Goal: Information Seeking & Learning: Compare options

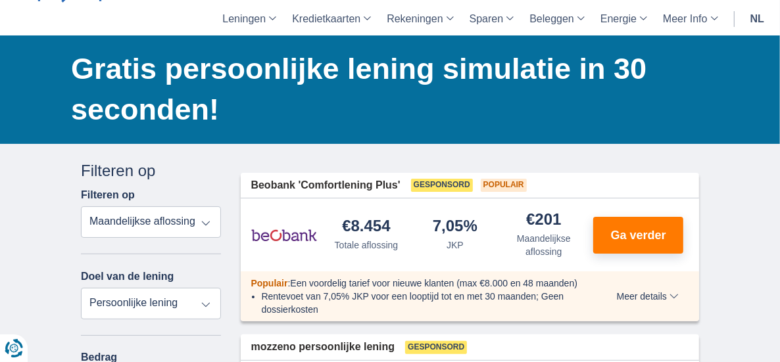
scroll to position [66, 0]
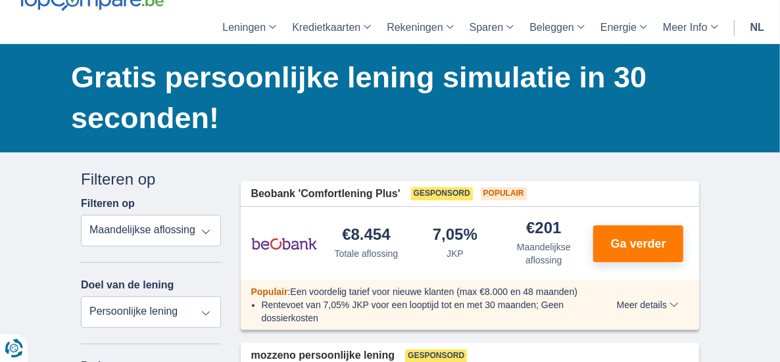
click at [170, 215] on select "Totale aflossing JKP Maandelijkse aflossing" at bounding box center [151, 231] width 140 height 32
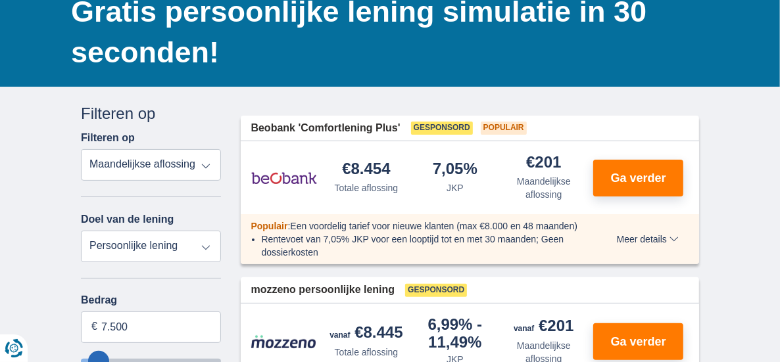
scroll to position [197, 0]
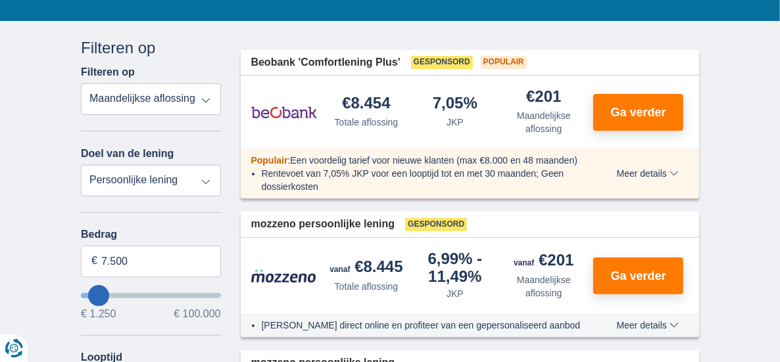
type input "6.250"
type input "6250"
type input "7.250"
type input "8250"
type input "8.250"
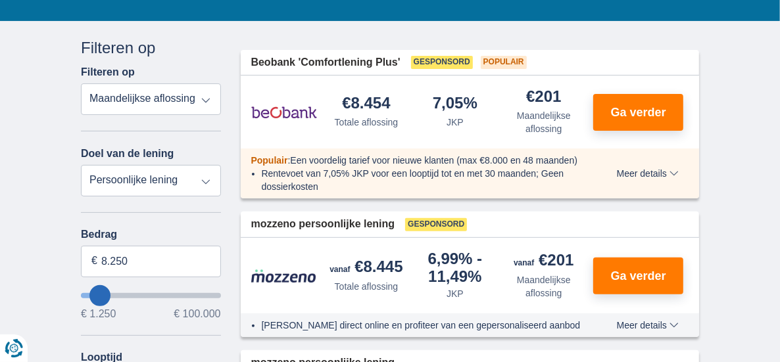
select select "48"
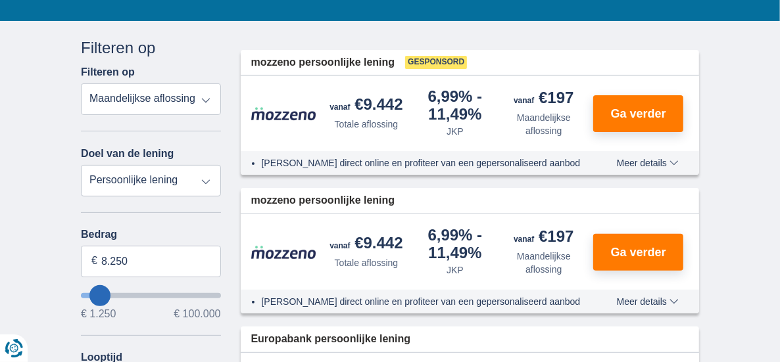
click at [81, 293] on input "wantToBorrow" at bounding box center [151, 295] width 140 height 5
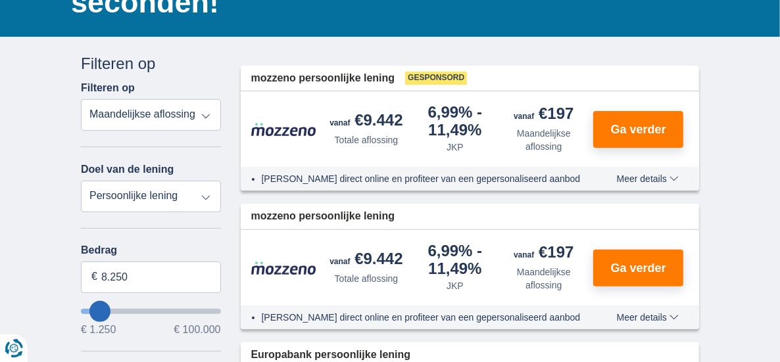
scroll to position [197, 0]
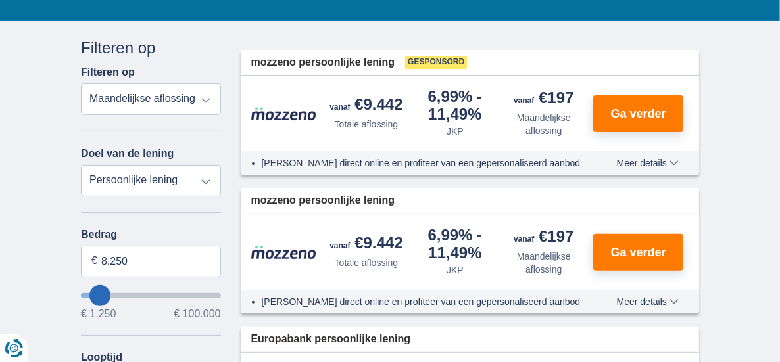
type input "12.250"
type input "13250"
type input "13.250"
select select "60"
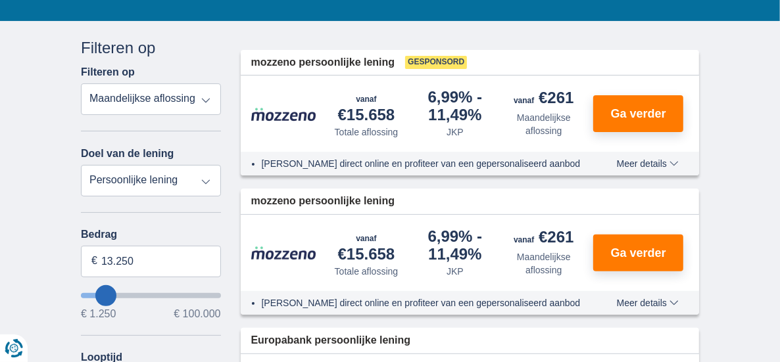
type input "16250"
type input "16.250"
select select "84"
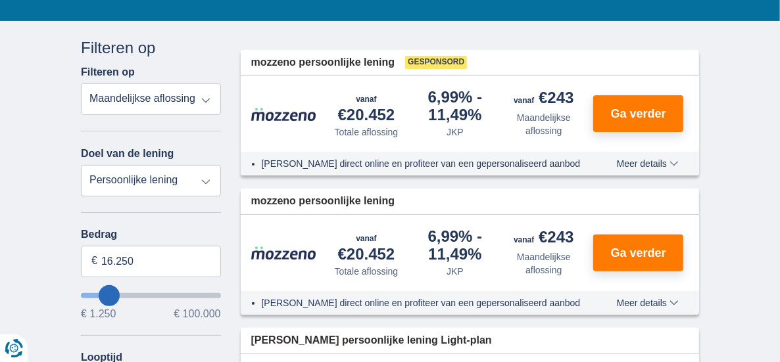
type input "17.250"
type input "17250"
drag, startPoint x: 70, startPoint y: 199, endPoint x: 70, endPoint y: 206, distance: 7.2
click at [81, 229] on div "Bedrag 17.250 € € 1.250 € 100.000" at bounding box center [151, 274] width 140 height 91
click at [81, 246] on input "17.250" at bounding box center [151, 262] width 140 height 32
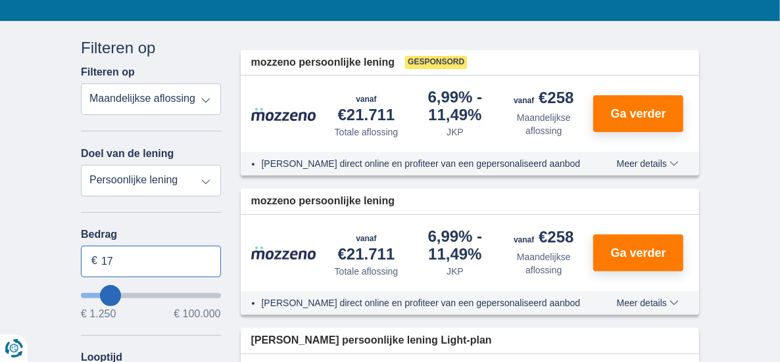
type input "1"
type input "72.000"
type input "72250"
click at [178, 165] on select "Persoonlijke lening Auto Moto / fiets Mobilhome / caravan Renovatie Energie Sch…" at bounding box center [151, 181] width 140 height 32
select select "120"
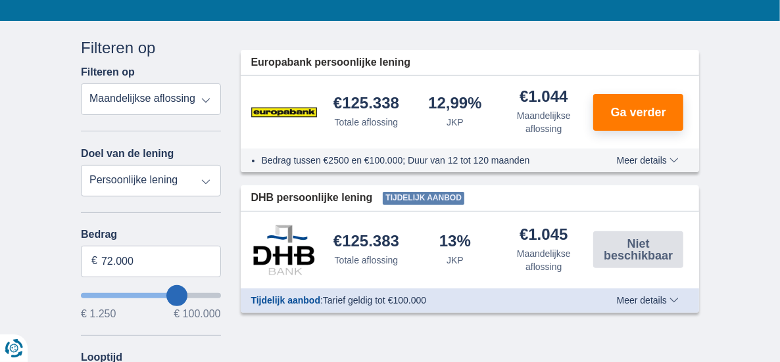
select select "overdrafts"
click at [81, 165] on select "Persoonlijke lening Auto Moto / fiets Mobilhome / caravan Renovatie Energie Sch…" at bounding box center [151, 181] width 140 height 32
type input "2.000"
type input "2500"
select select "24"
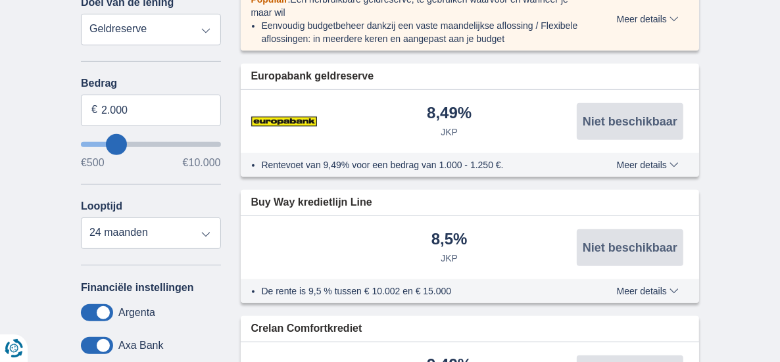
scroll to position [329, 0]
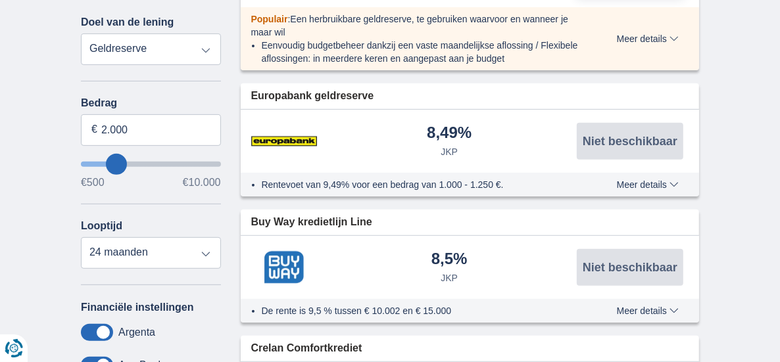
drag, startPoint x: 64, startPoint y: 112, endPoint x: 71, endPoint y: 99, distance: 14.7
click at [81, 162] on input "wantToBorrow" at bounding box center [151, 164] width 140 height 5
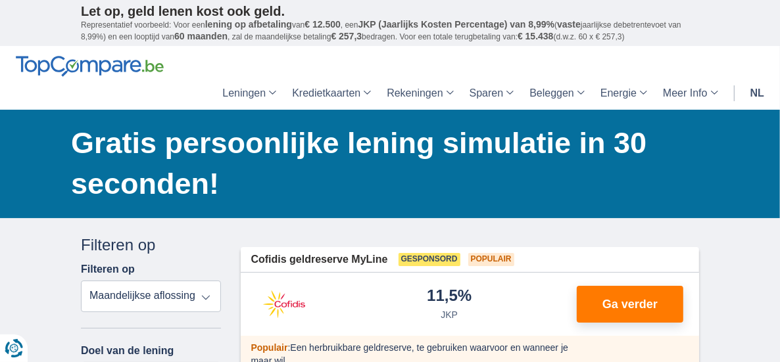
click at [70, 96] on header "Leningen Persoonlijke lening Hypothecaire lening Autolening Renovatielening Kre…" at bounding box center [390, 78] width 780 height 64
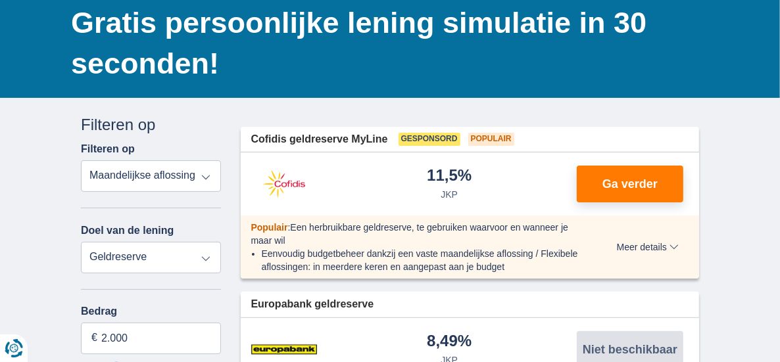
scroll to position [132, 0]
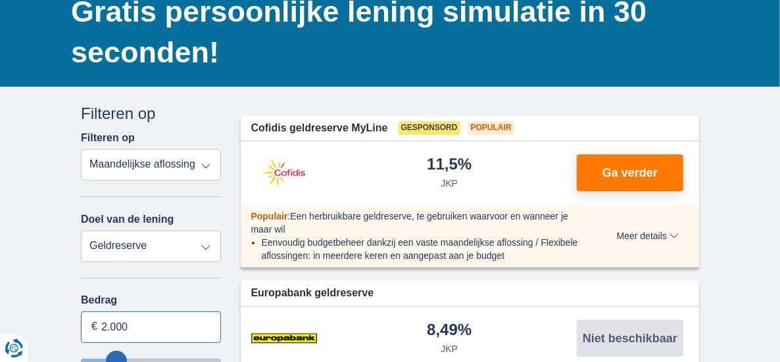
click at [81, 312] on input "2.000" at bounding box center [151, 328] width 140 height 32
type input "2"
type input "10.000"
type input "9500"
select select "48"
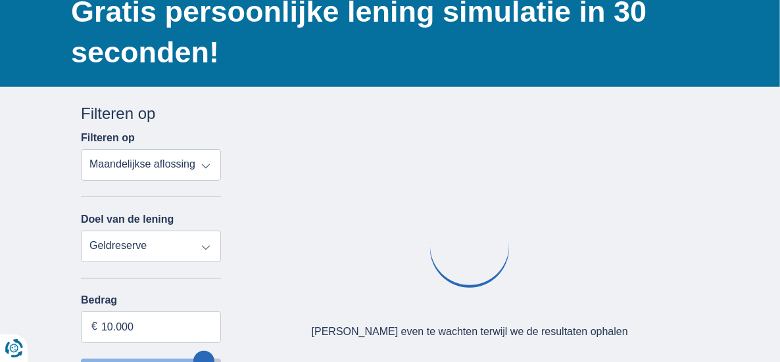
click at [168, 231] on select "Persoonlijke lening Auto Moto / fiets Mobilhome / caravan Renovatie Energie Sch…" at bounding box center [151, 247] width 140 height 32
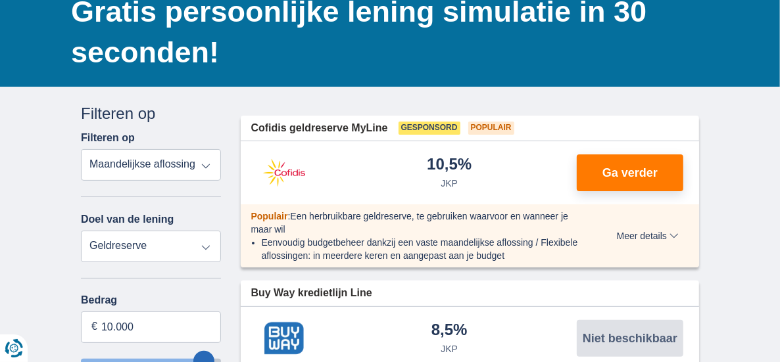
select select "personalLoan"
click at [81, 231] on select "Persoonlijke lening Auto Moto / fiets Mobilhome / caravan Renovatie Energie Sch…" at bounding box center [151, 247] width 140 height 32
type input "7.500"
type input "7250"
select select "42"
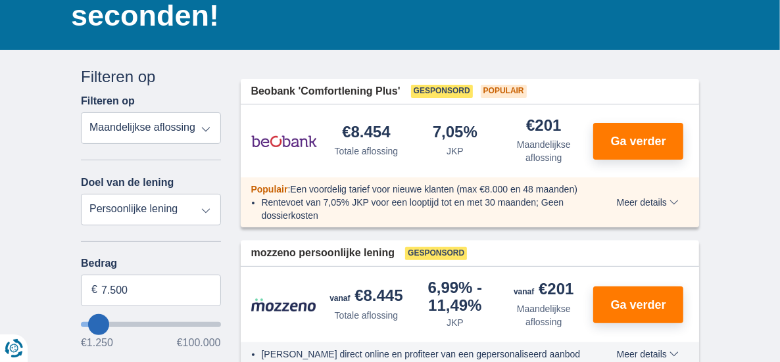
scroll to position [197, 0]
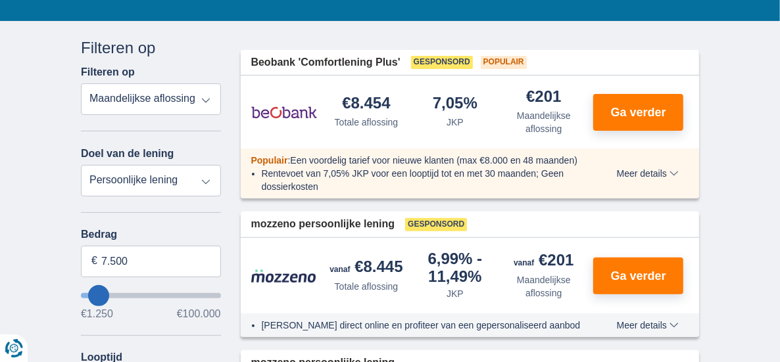
type input "13.250"
type input "13250"
type input "14.250"
type input "14250"
select select "60"
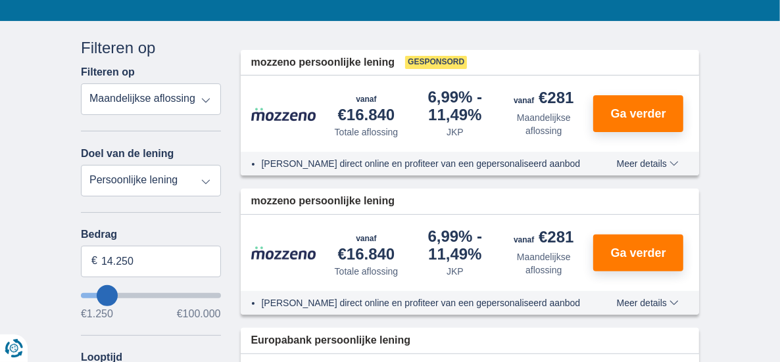
type input "27.250"
type input "28250"
type input "28.250"
select select "120"
type input "43.250"
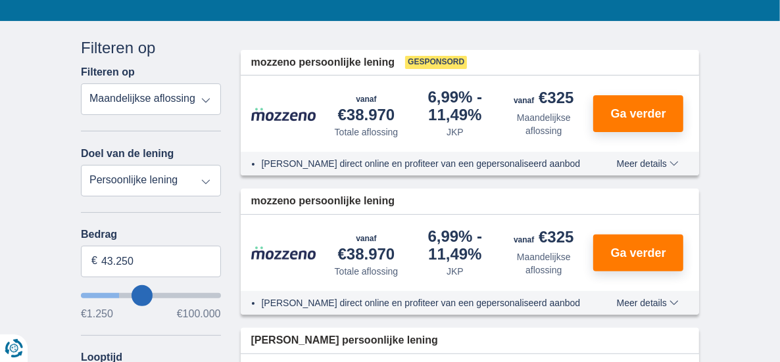
type input "43250"
click at [90, 293] on input "wantToBorrow" at bounding box center [151, 295] width 140 height 5
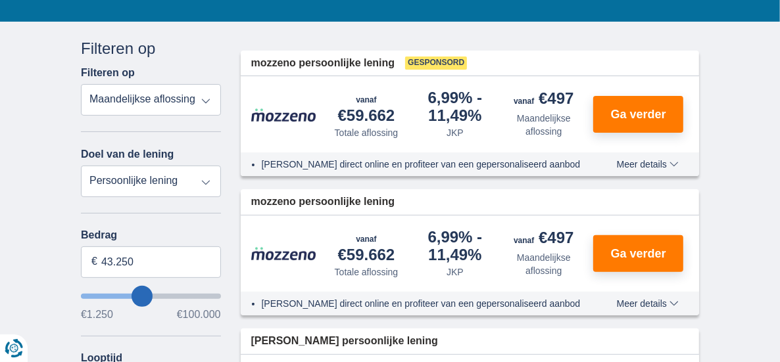
scroll to position [197, 0]
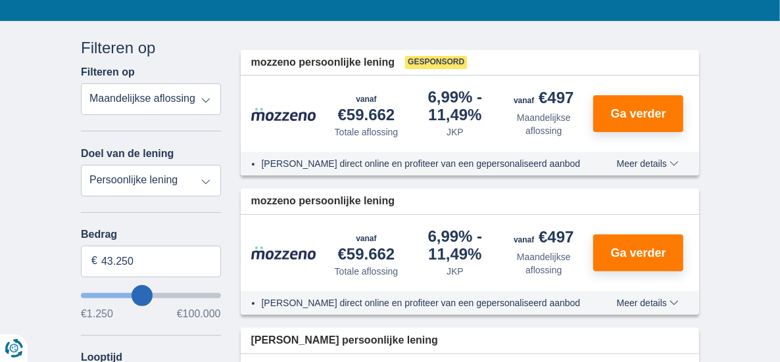
type input "63.250"
type input "63250"
click at [121, 293] on input "wantToBorrow" at bounding box center [151, 295] width 140 height 5
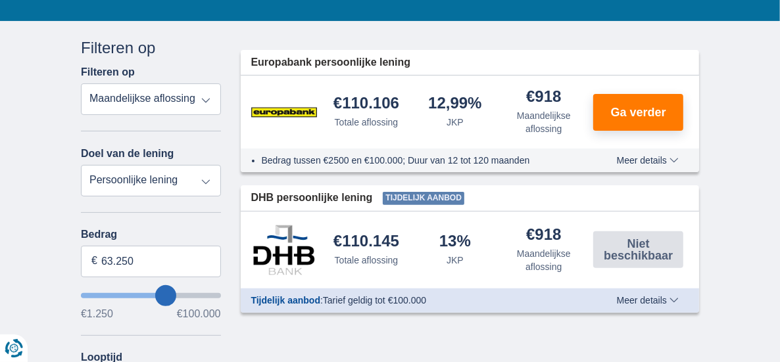
type input "79.250"
type input "79250"
click at [145, 293] on input "wantToBorrow" at bounding box center [151, 295] width 140 height 5
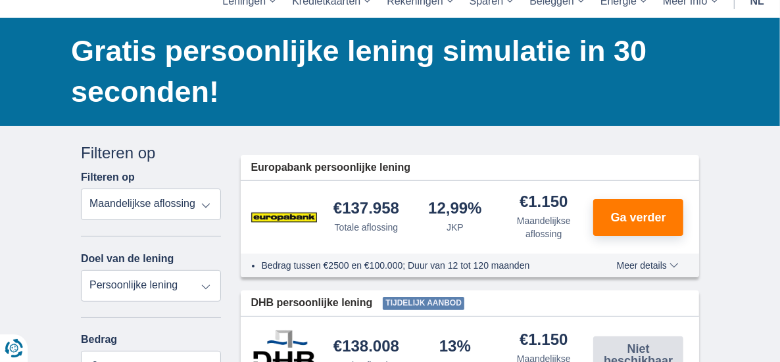
scroll to position [132, 0]
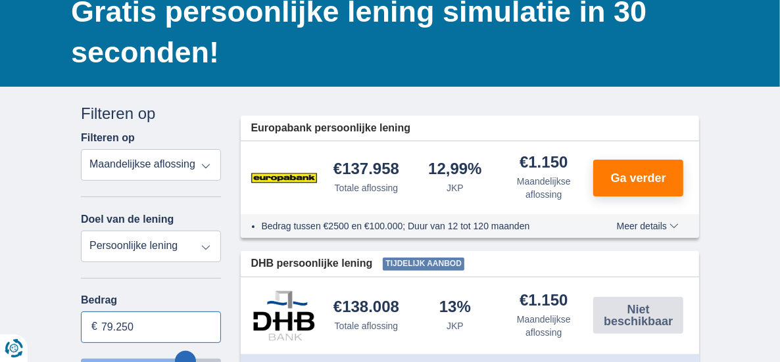
click at [94, 312] on input "79.250" at bounding box center [151, 328] width 140 height 32
type input "75.000"
type input "75250"
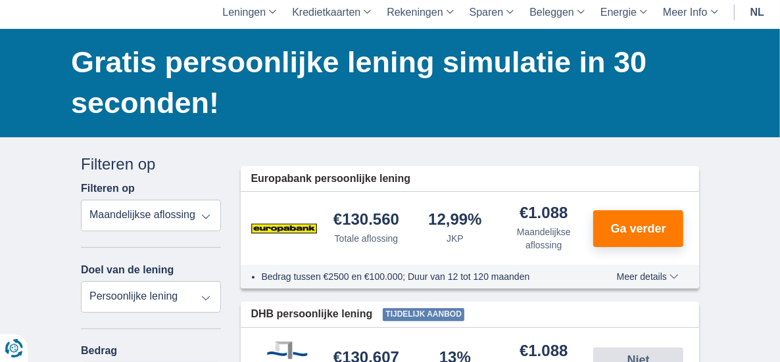
scroll to position [66, 0]
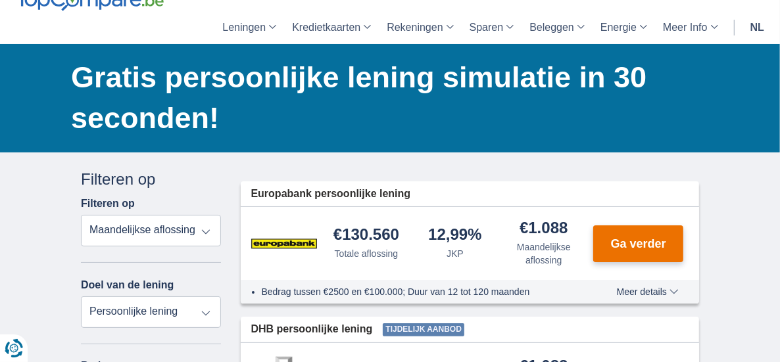
click at [666, 238] on span "Ga verder" at bounding box center [638, 244] width 55 height 12
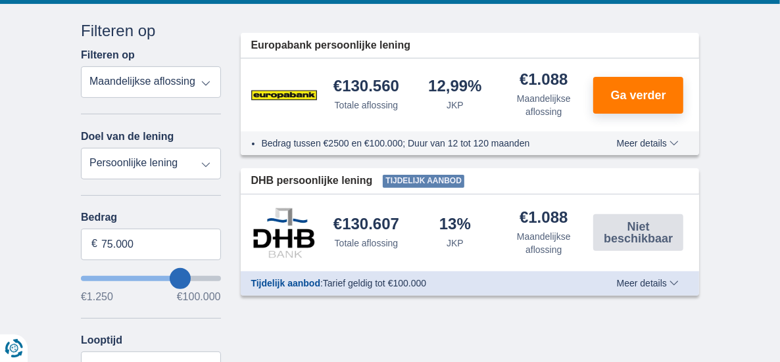
scroll to position [197, 0]
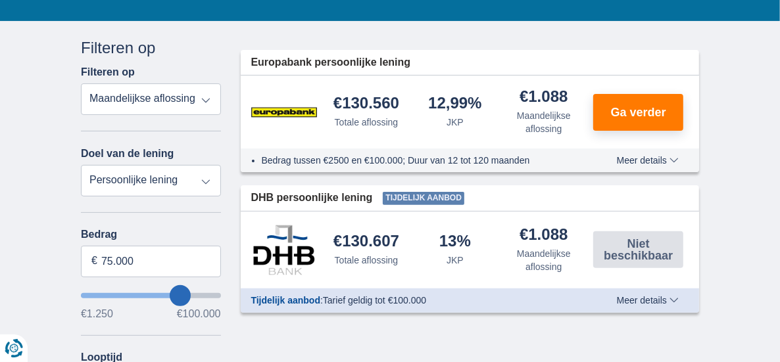
click at [679, 296] on span "Meer details" at bounding box center [648, 300] width 62 height 9
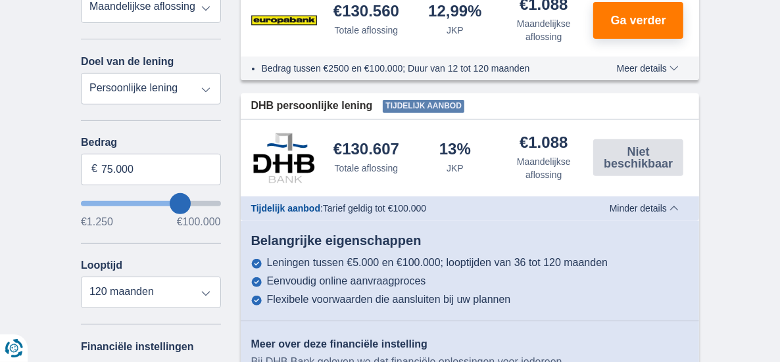
scroll to position [263, 0]
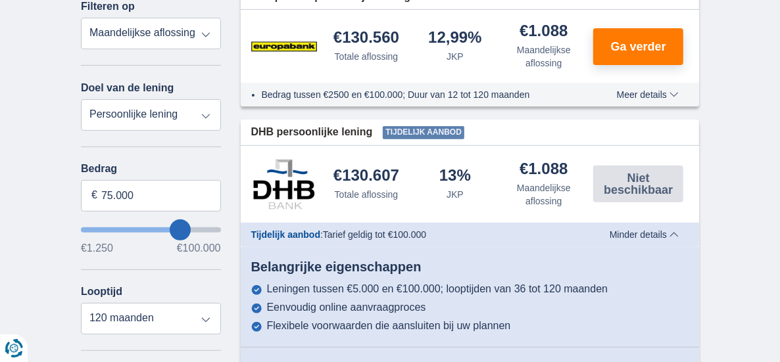
drag, startPoint x: 255, startPoint y: 118, endPoint x: 255, endPoint y: 126, distance: 7.9
click at [254, 159] on img at bounding box center [284, 184] width 66 height 50
click at [256, 159] on img at bounding box center [284, 184] width 66 height 50
click at [383, 126] on span "Tijdelijk aanbod" at bounding box center [424, 132] width 82 height 13
click at [320, 125] on span "DHB persoonlijke lening" at bounding box center [312, 132] width 122 height 15
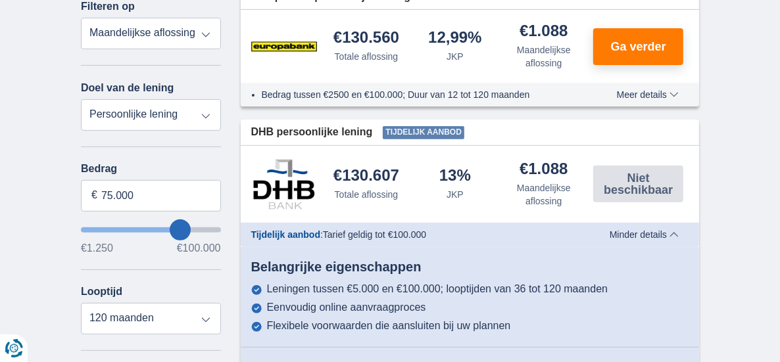
click at [679, 230] on span "Minder details" at bounding box center [644, 234] width 69 height 9
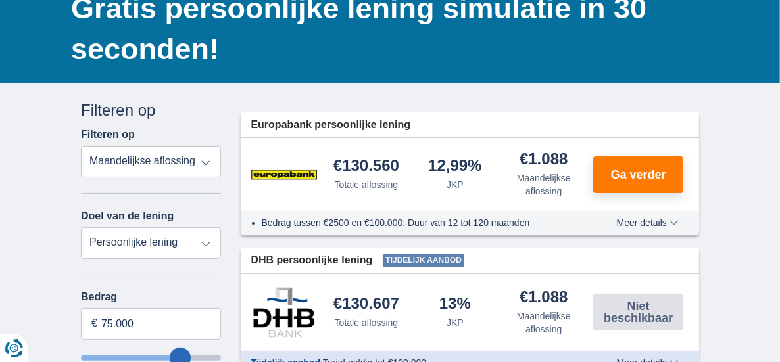
scroll to position [132, 0]
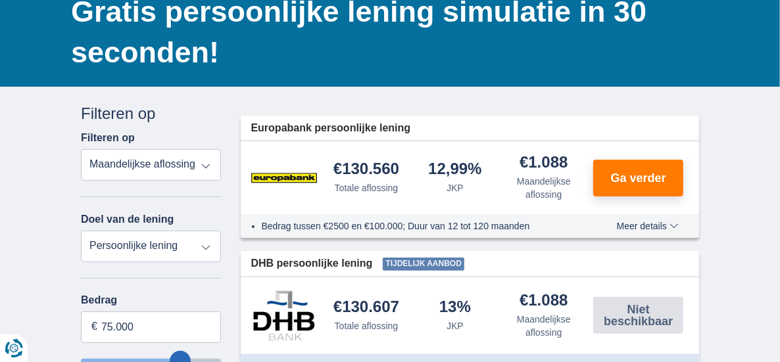
click at [284, 256] on span "DHB persoonlijke lening" at bounding box center [312, 263] width 122 height 15
click at [267, 291] on img at bounding box center [284, 316] width 66 height 50
click at [251, 361] on span "Tijdelijk aanbod" at bounding box center [286, 366] width 70 height 11
click at [174, 231] on select "Persoonlijke lening Auto Moto / fiets Mobilhome / caravan Renovatie Energie Sch…" at bounding box center [151, 247] width 140 height 32
select select "vehicleLoan"
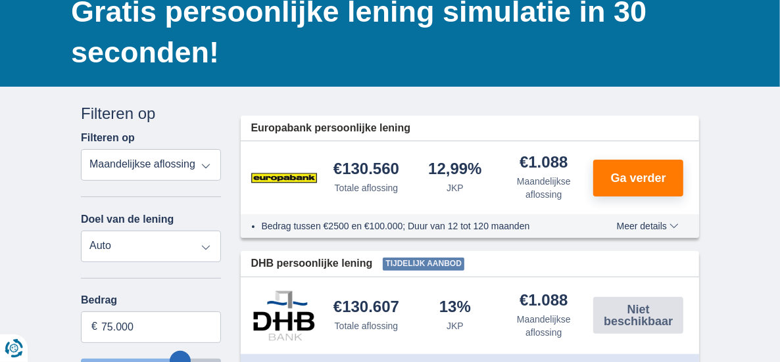
click at [81, 231] on select "Persoonlijke lening Auto Moto / fiets Mobilhome / caravan Renovatie Energie Sch…" at bounding box center [151, 247] width 140 height 32
select select "3-4"
type input "15.000"
type input "15250"
select select "60"
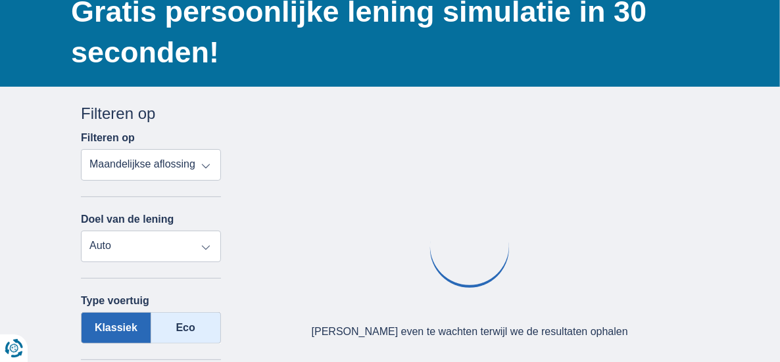
click at [162, 312] on label "Eco" at bounding box center [186, 328] width 70 height 32
click at [0, 0] on input "Eco" at bounding box center [0, 0] width 0 height 0
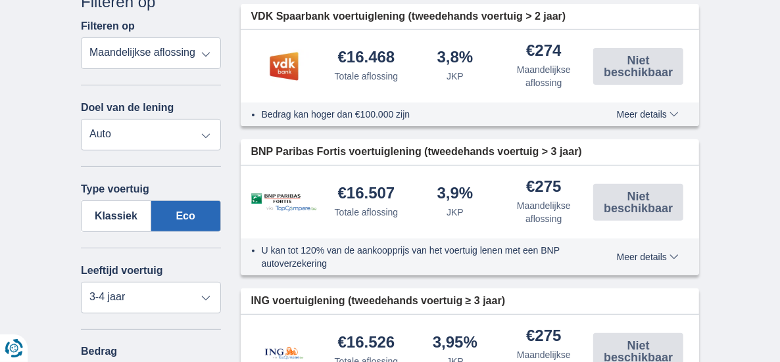
scroll to position [263, 0]
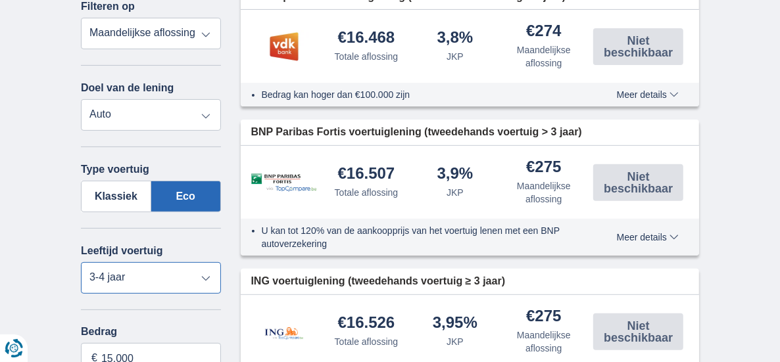
click at [173, 262] on select "Nieuw 0-1 jaar 1-2 jaar 2-3 jaar 3-4 jaar 4-5 jaar 5+ jaar" at bounding box center [151, 278] width 140 height 32
select select "new"
click at [81, 262] on select "Nieuw 0-1 jaar 1-2 jaar 2-3 jaar 3-4 jaar 4-5 jaar 5+ jaar" at bounding box center [151, 278] width 140 height 32
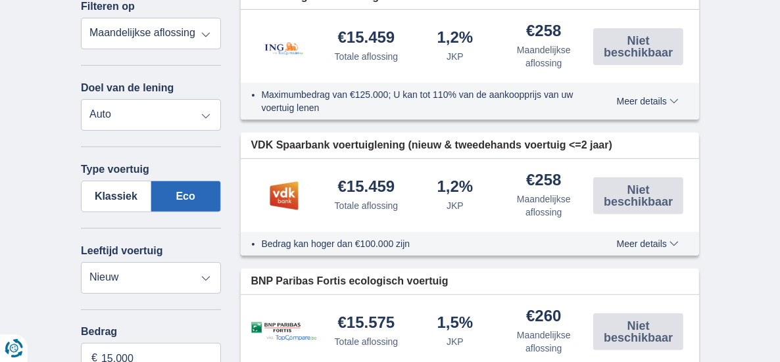
type input "29.250"
type input "29250"
select select "120"
type input "29250"
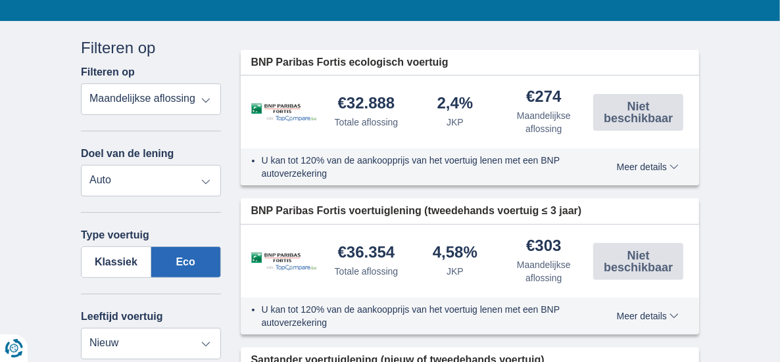
scroll to position [263, 0]
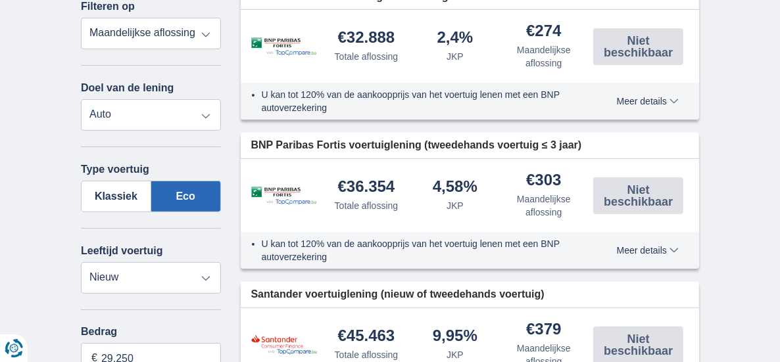
type input "61.250"
type input "61250"
type input "60.250"
type input "60250"
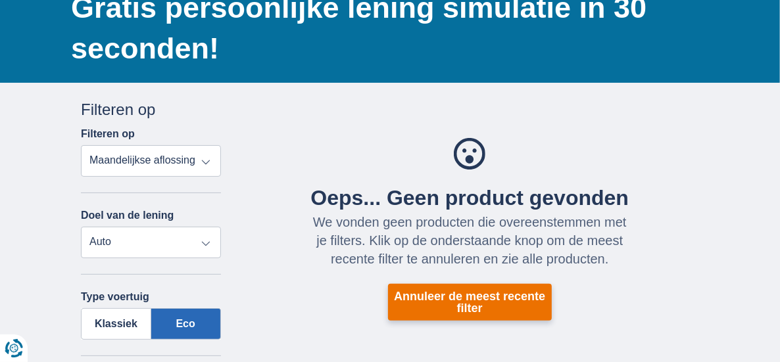
scroll to position [132, 0]
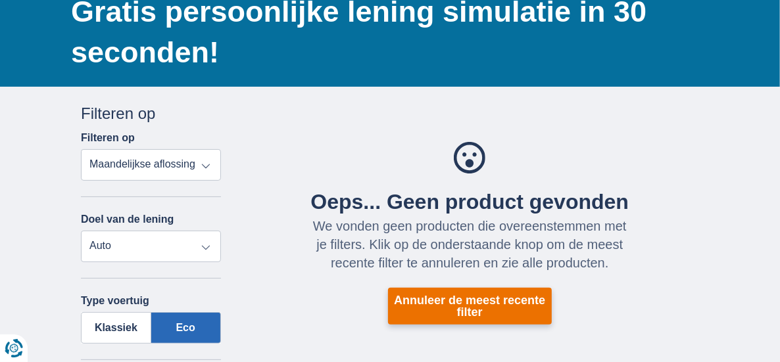
click at [484, 288] on button "Annuleer de meest recente filter" at bounding box center [470, 306] width 164 height 37
type input "29.250"
type input "29250"
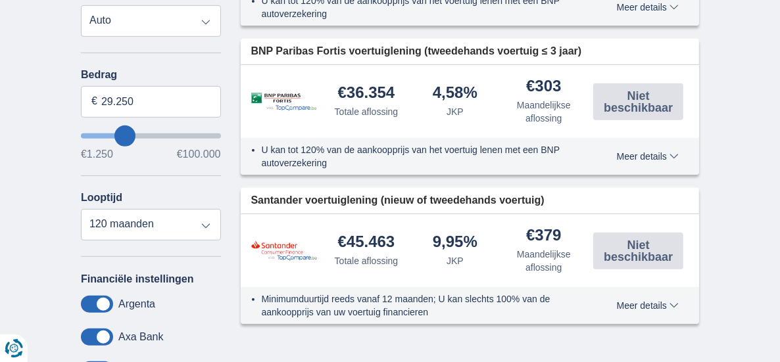
scroll to position [329, 0]
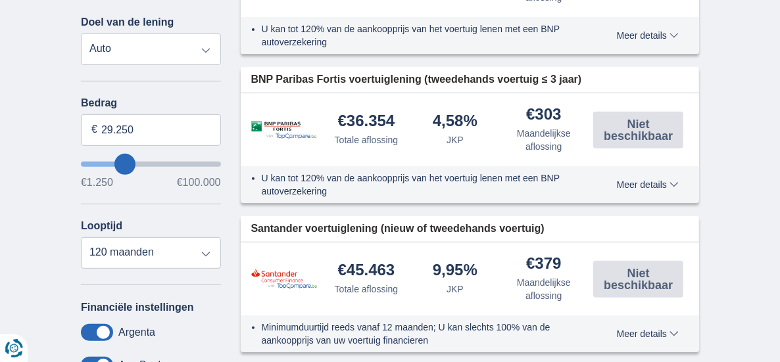
type input "35.250"
type input "35250"
click at [81, 162] on input "wantToBorrow" at bounding box center [151, 164] width 140 height 5
click at [172, 237] on select "12 maanden 18 maanden 24 maanden 30 maanden 36 maanden 42 maanden 48 maanden 60…" at bounding box center [151, 253] width 140 height 32
select select "60"
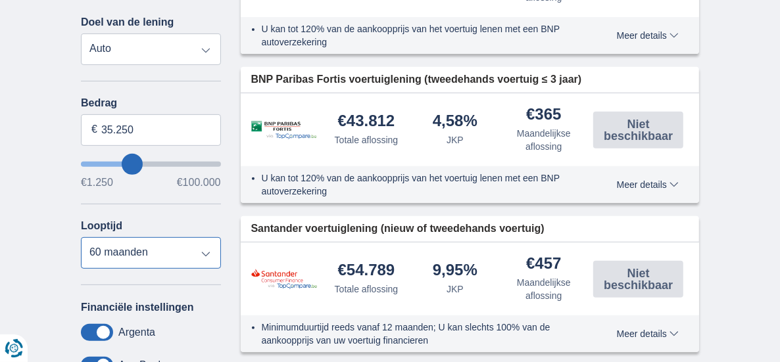
click at [81, 237] on select "12 maanden 18 maanden 24 maanden 30 maanden 36 maanden 42 maanden 48 maanden 60…" at bounding box center [151, 253] width 140 height 32
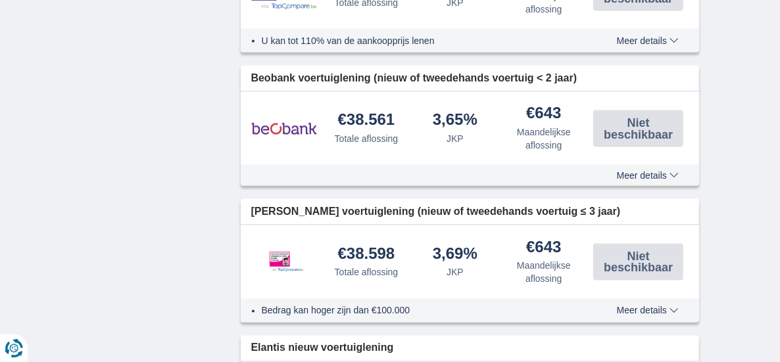
scroll to position [1315, 0]
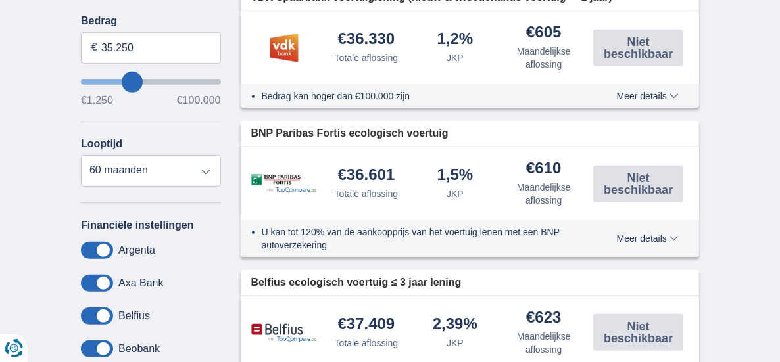
scroll to position [395, 0]
